Goal: Task Accomplishment & Management: Use online tool/utility

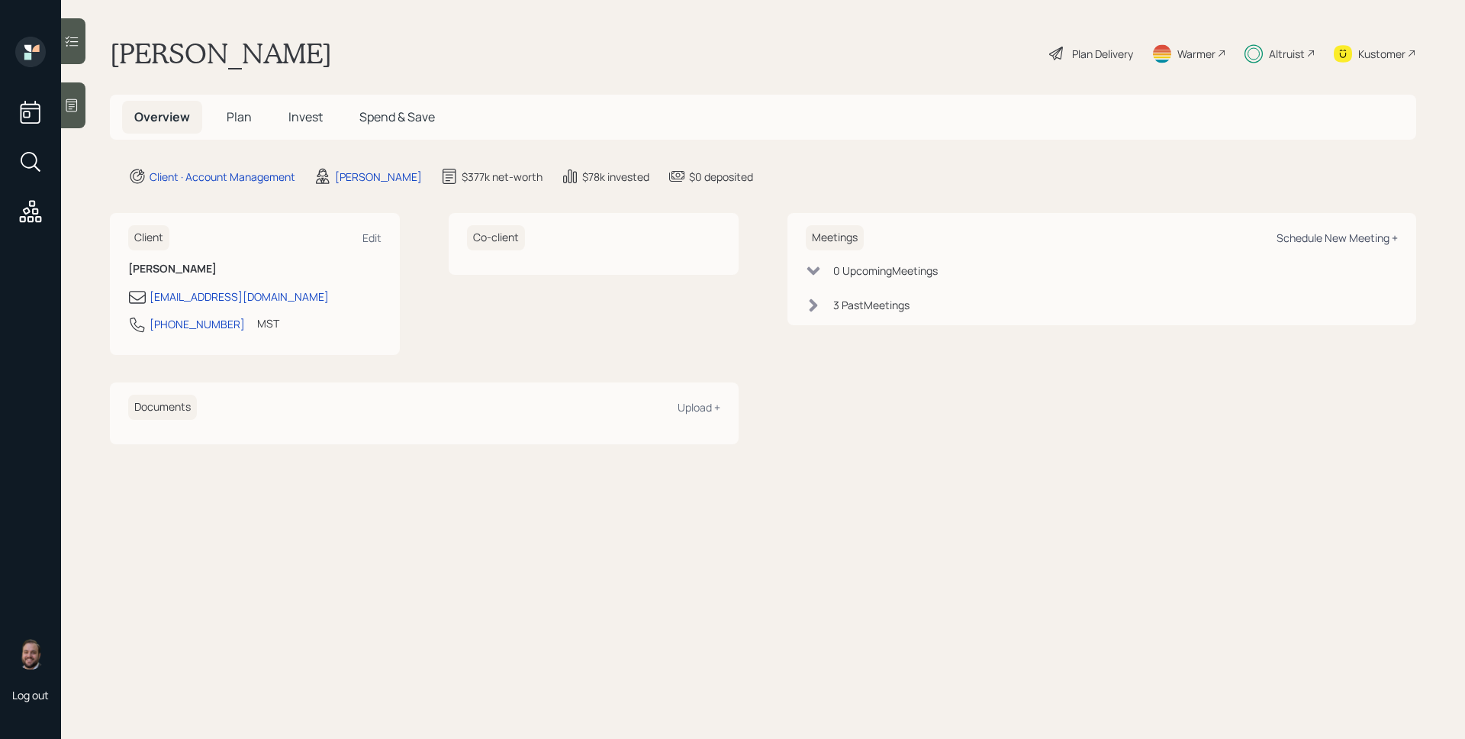
click at [1309, 234] on div "Schedule New Meeting +" at bounding box center [1337, 238] width 121 height 15
select select "d946c976-65aa-4529-ac9d-02c4f1114fc0"
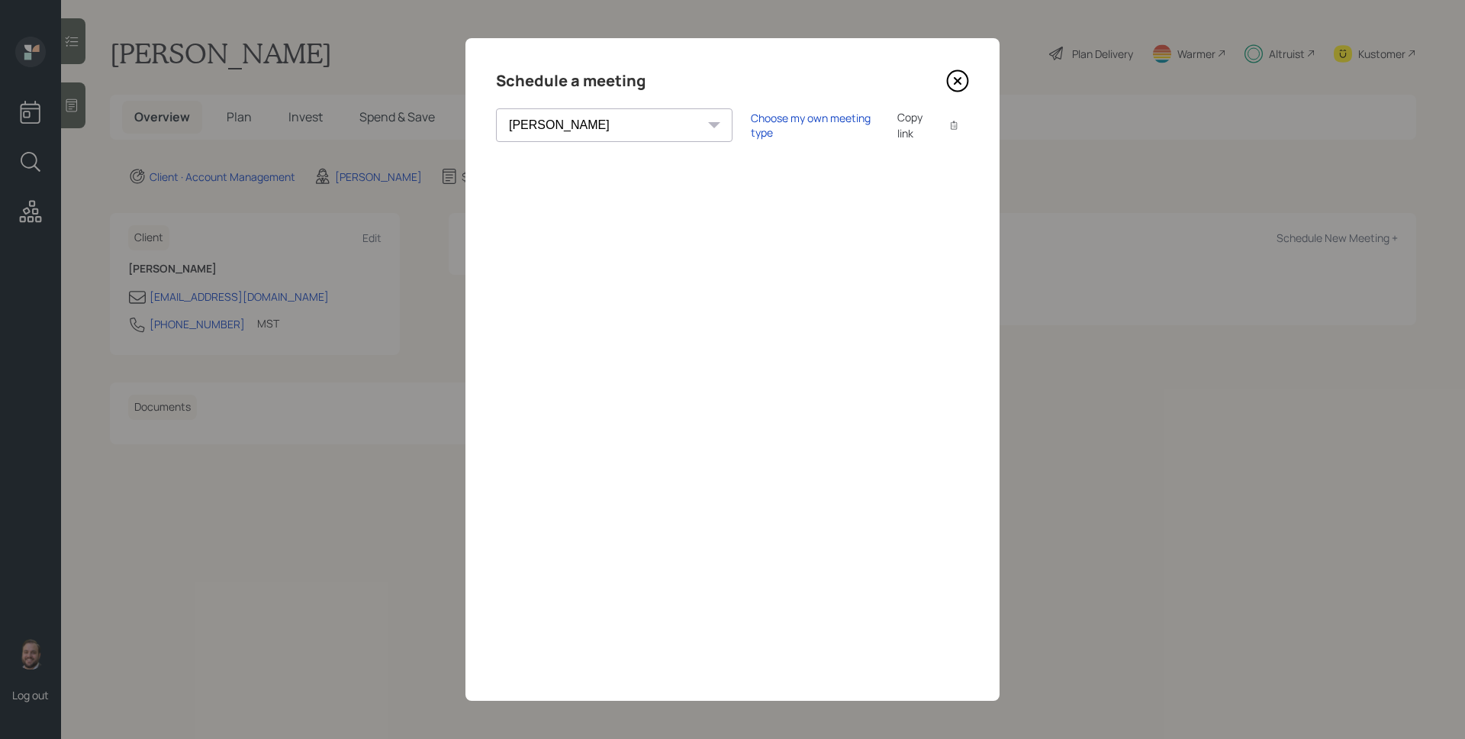
click at [964, 78] on icon at bounding box center [957, 80] width 23 height 23
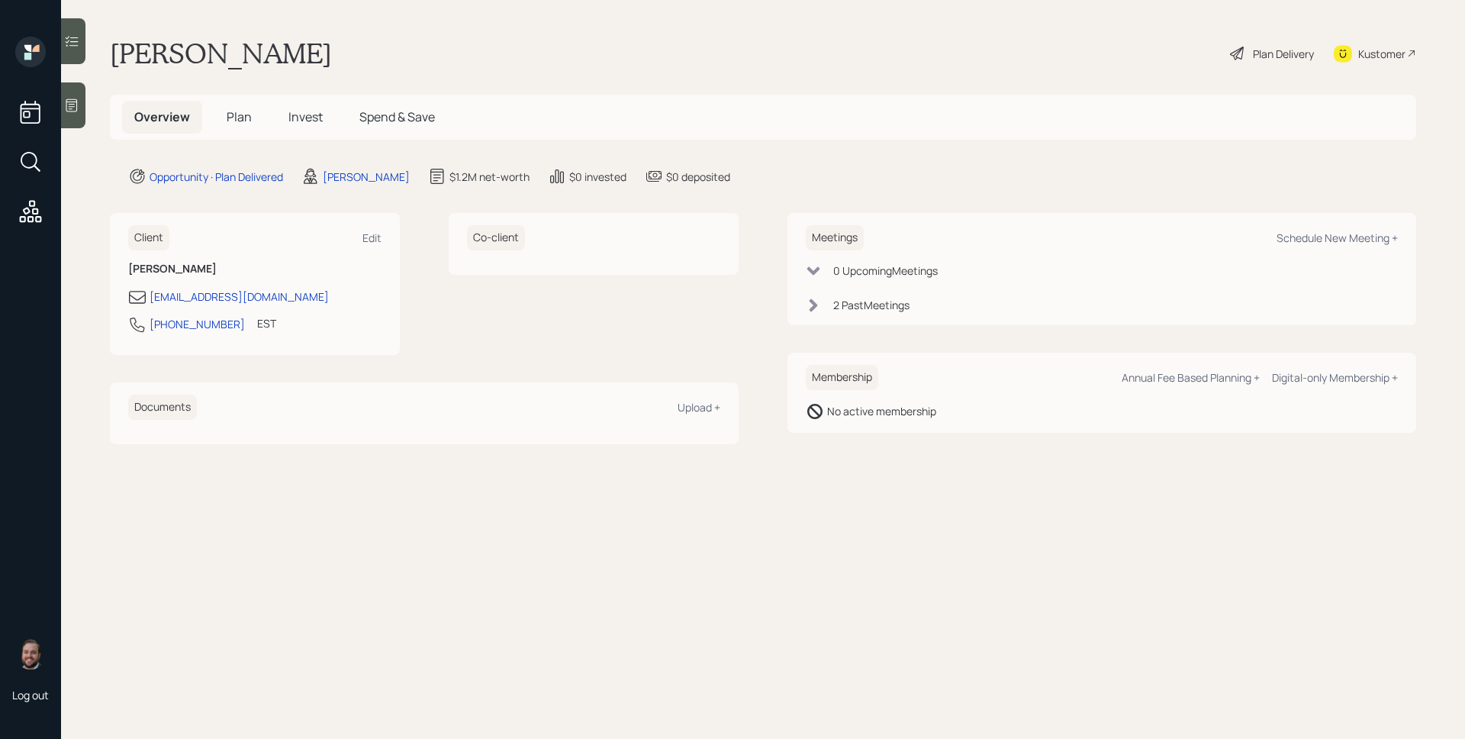
click at [299, 114] on span "Invest" at bounding box center [306, 116] width 34 height 17
